Goal: Transaction & Acquisition: Purchase product/service

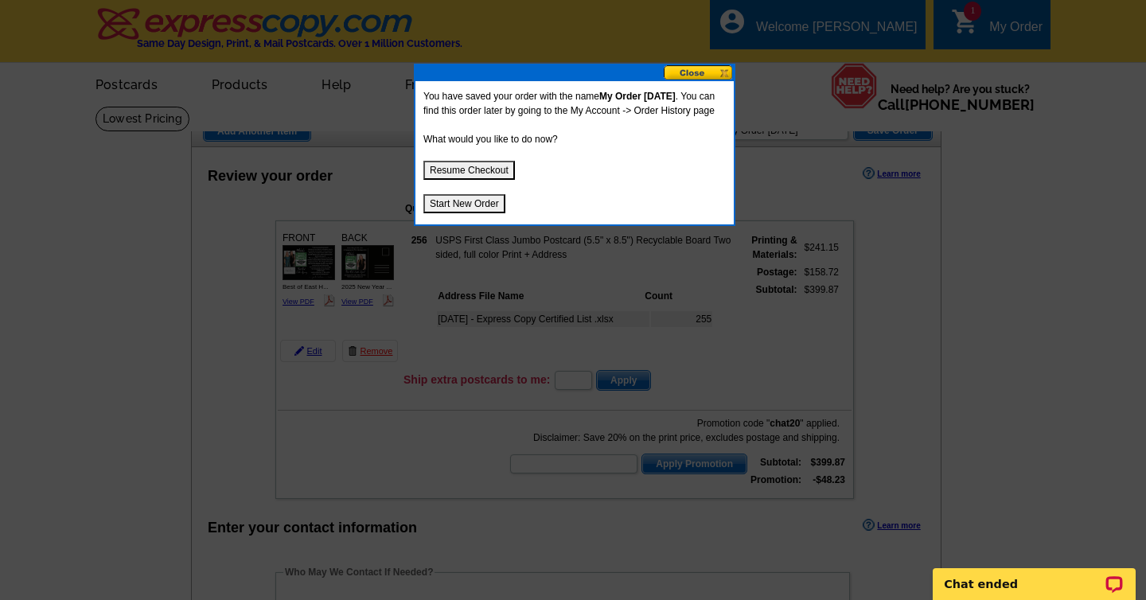
click at [487, 180] on button "Resume Checkout" at bounding box center [469, 170] width 92 height 19
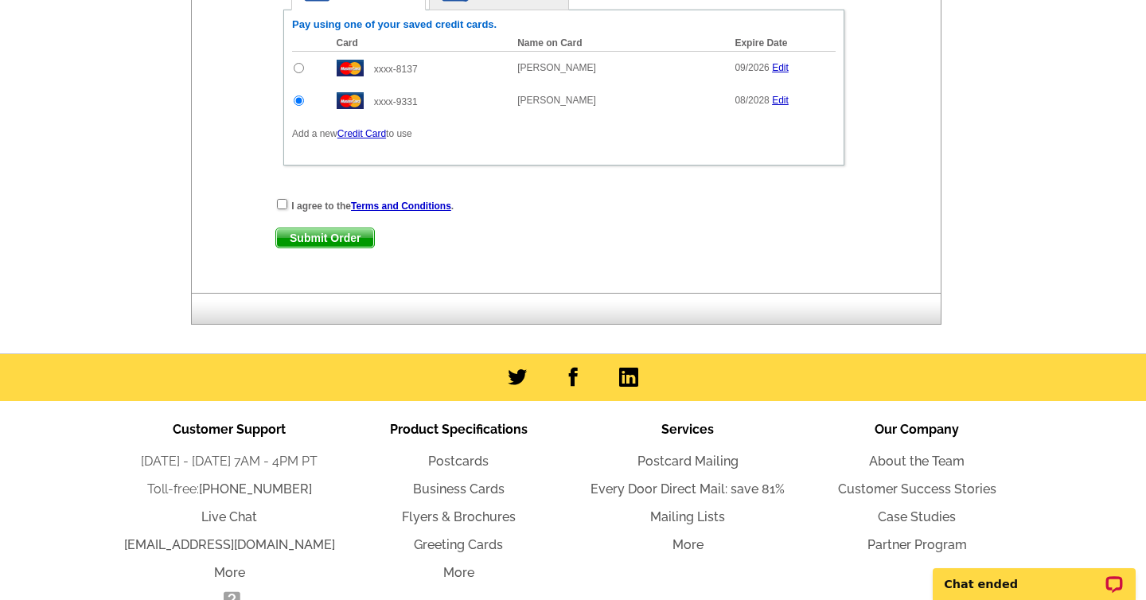
scroll to position [874, 0]
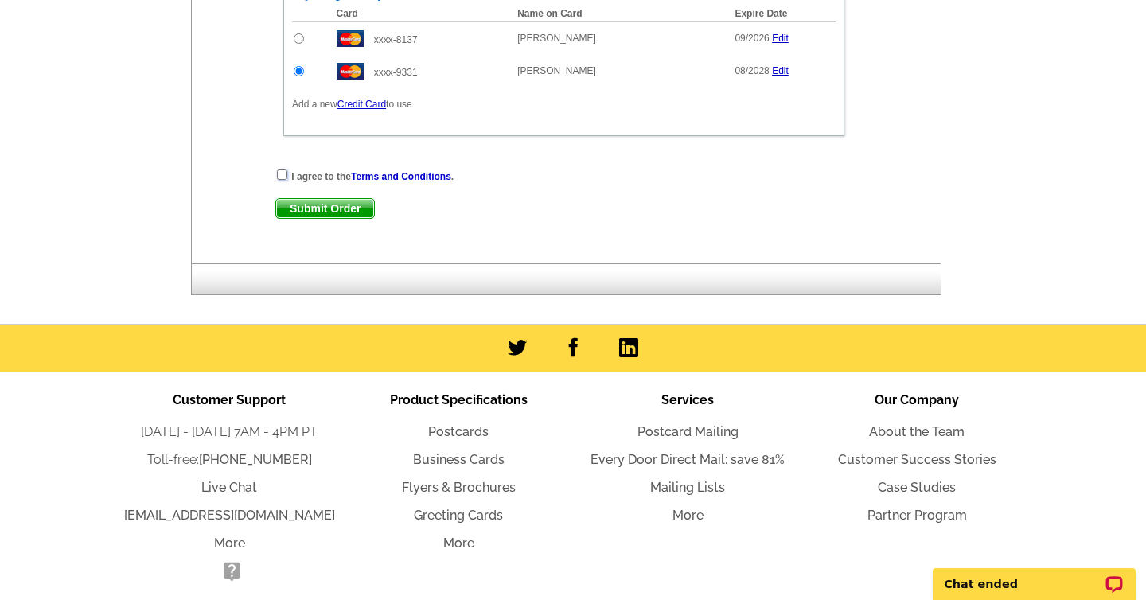
click at [279, 172] on input "checkbox" at bounding box center [282, 175] width 10 height 10
checkbox input "true"
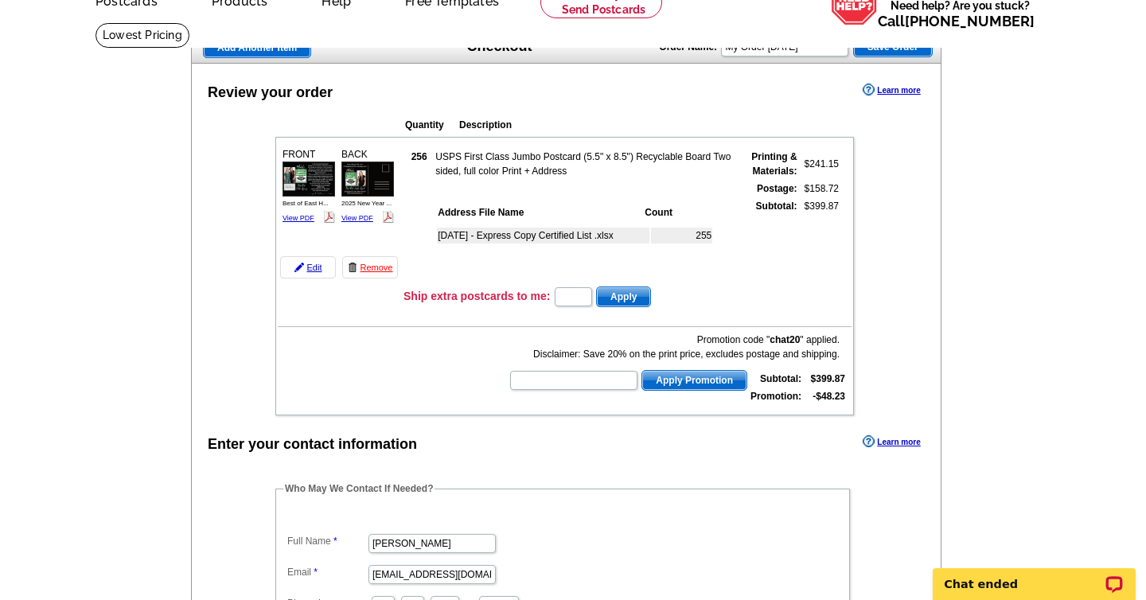
scroll to position [89, 0]
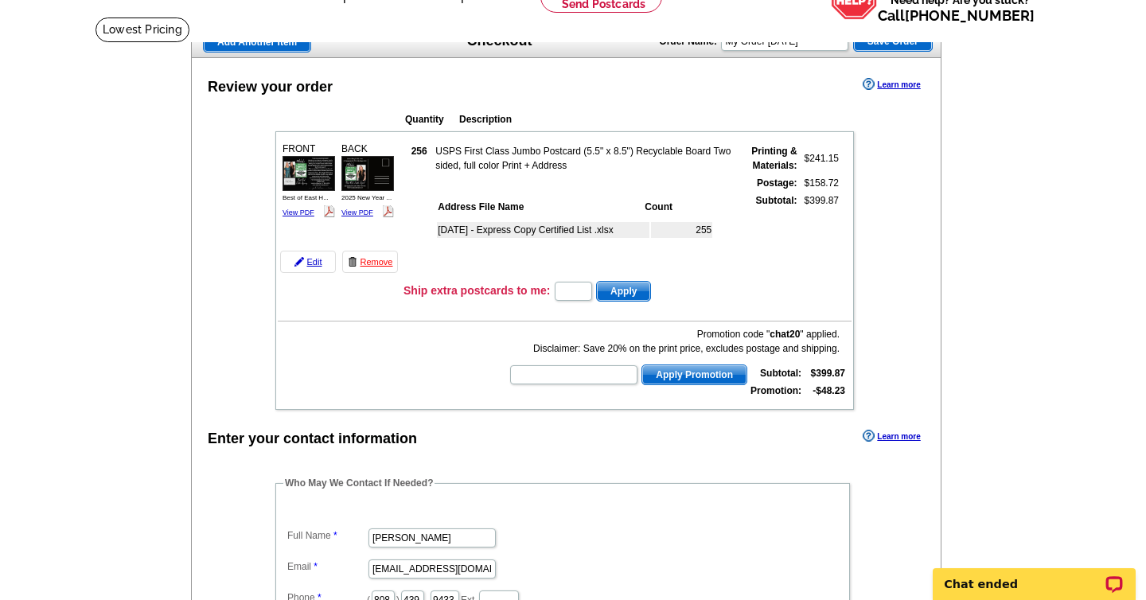
click at [320, 167] on img at bounding box center [309, 173] width 53 height 34
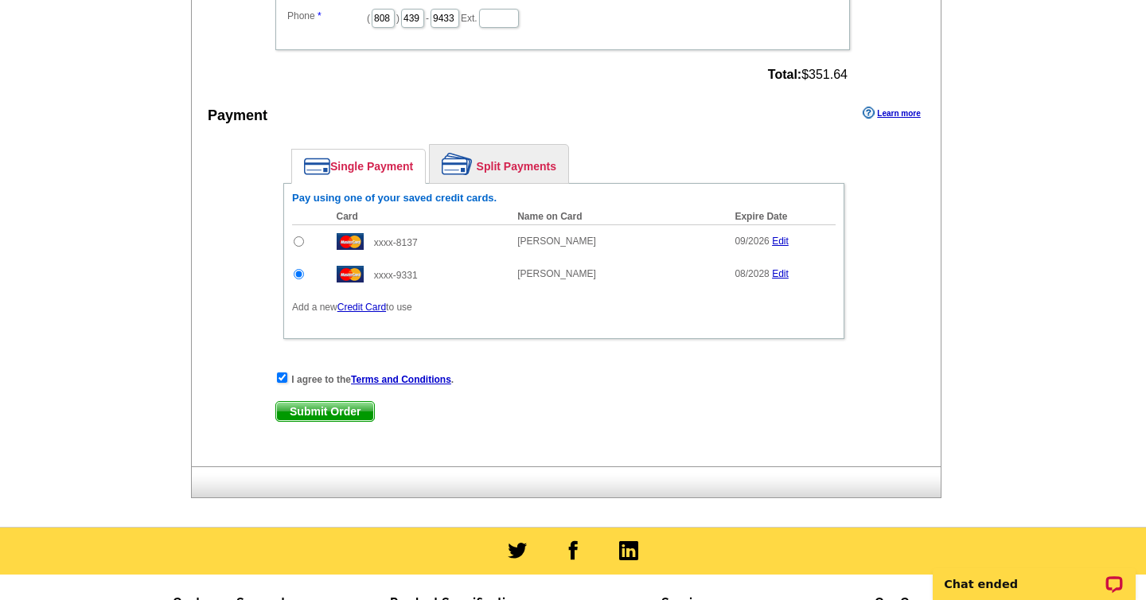
scroll to position [936, 0]
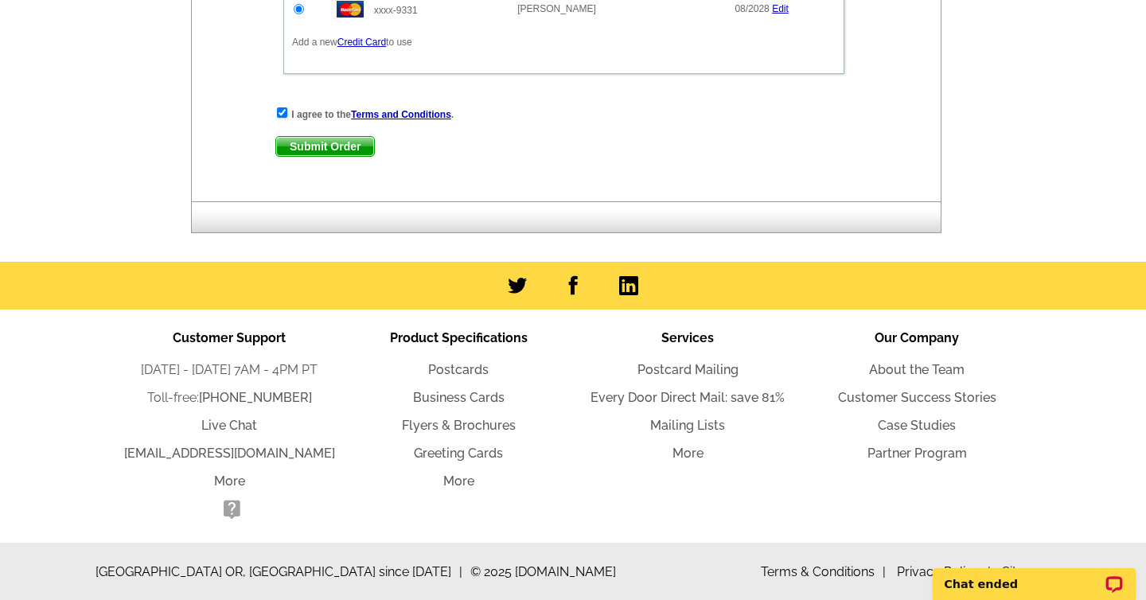
click at [337, 146] on span "Submit Order" at bounding box center [325, 146] width 98 height 19
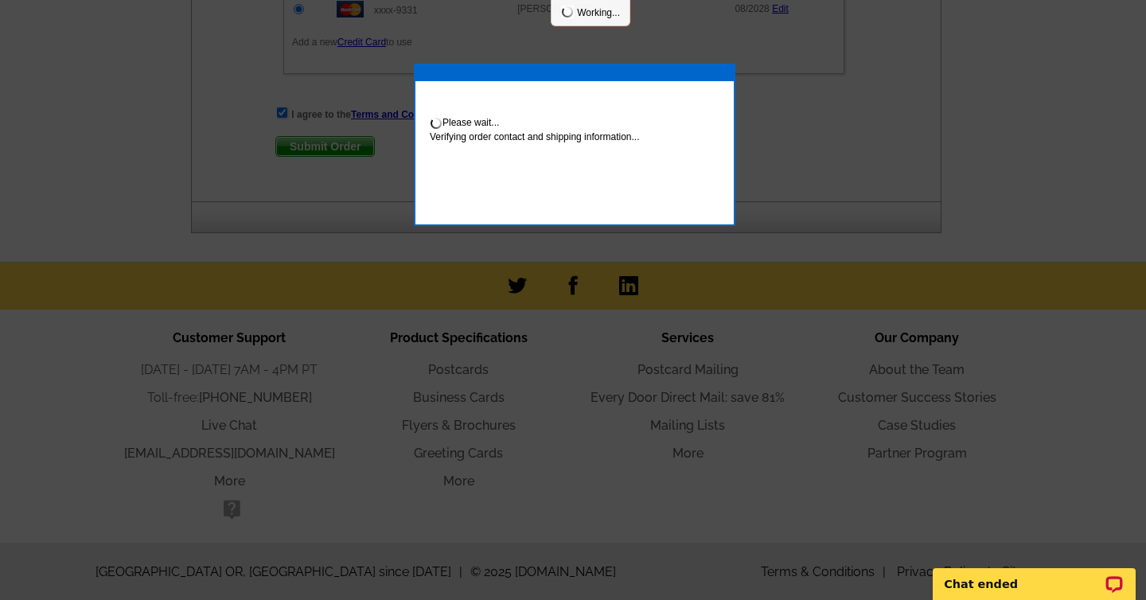
scroll to position [1016, 0]
